Goal: Navigation & Orientation: Find specific page/section

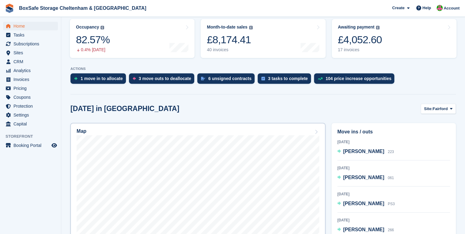
scroll to position [49, 0]
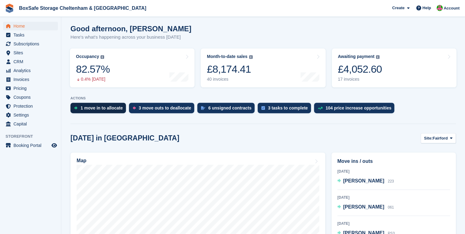
click at [116, 109] on div "1 move in to allocate" at bounding box center [102, 107] width 42 height 5
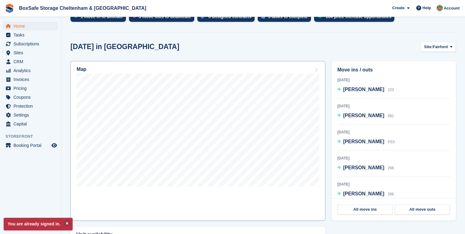
scroll to position [147, 0]
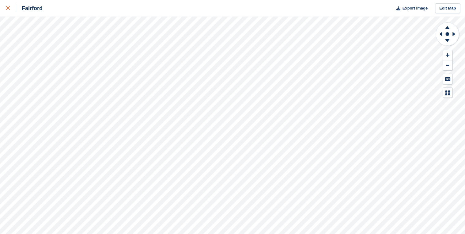
click at [9, 9] on icon at bounding box center [8, 8] width 4 height 4
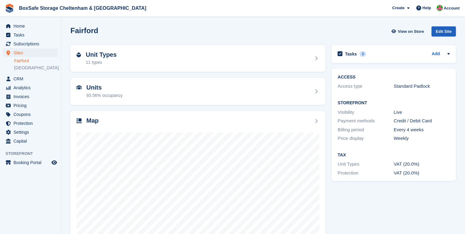
click at [449, 29] on div "Edit Site" at bounding box center [443, 31] width 25 height 10
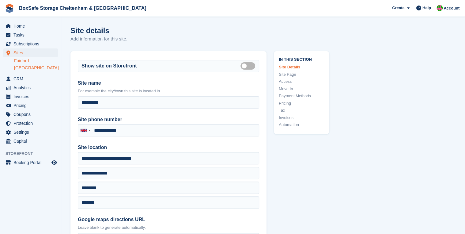
click at [23, 67] on link "[GEOGRAPHIC_DATA]" at bounding box center [36, 68] width 44 height 6
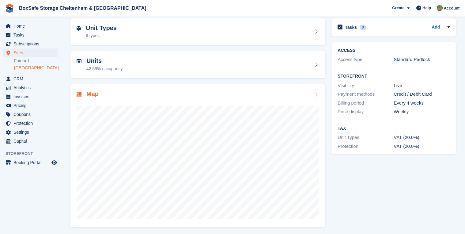
scroll to position [27, 0]
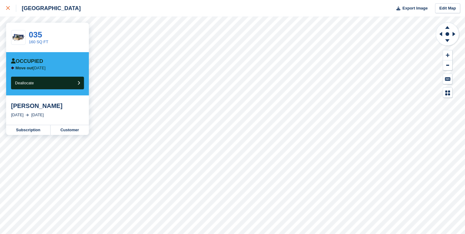
click at [9, 9] on icon at bounding box center [8, 8] width 4 height 4
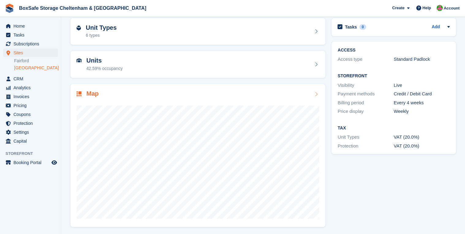
scroll to position [27, 0]
click at [32, 61] on link "Fairford" at bounding box center [36, 61] width 44 height 6
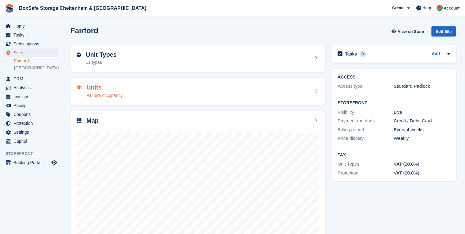
scroll to position [27, 0]
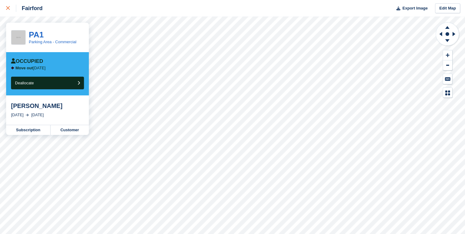
click at [12, 9] on div at bounding box center [11, 8] width 10 height 7
